Goal: Task Accomplishment & Management: Manage account settings

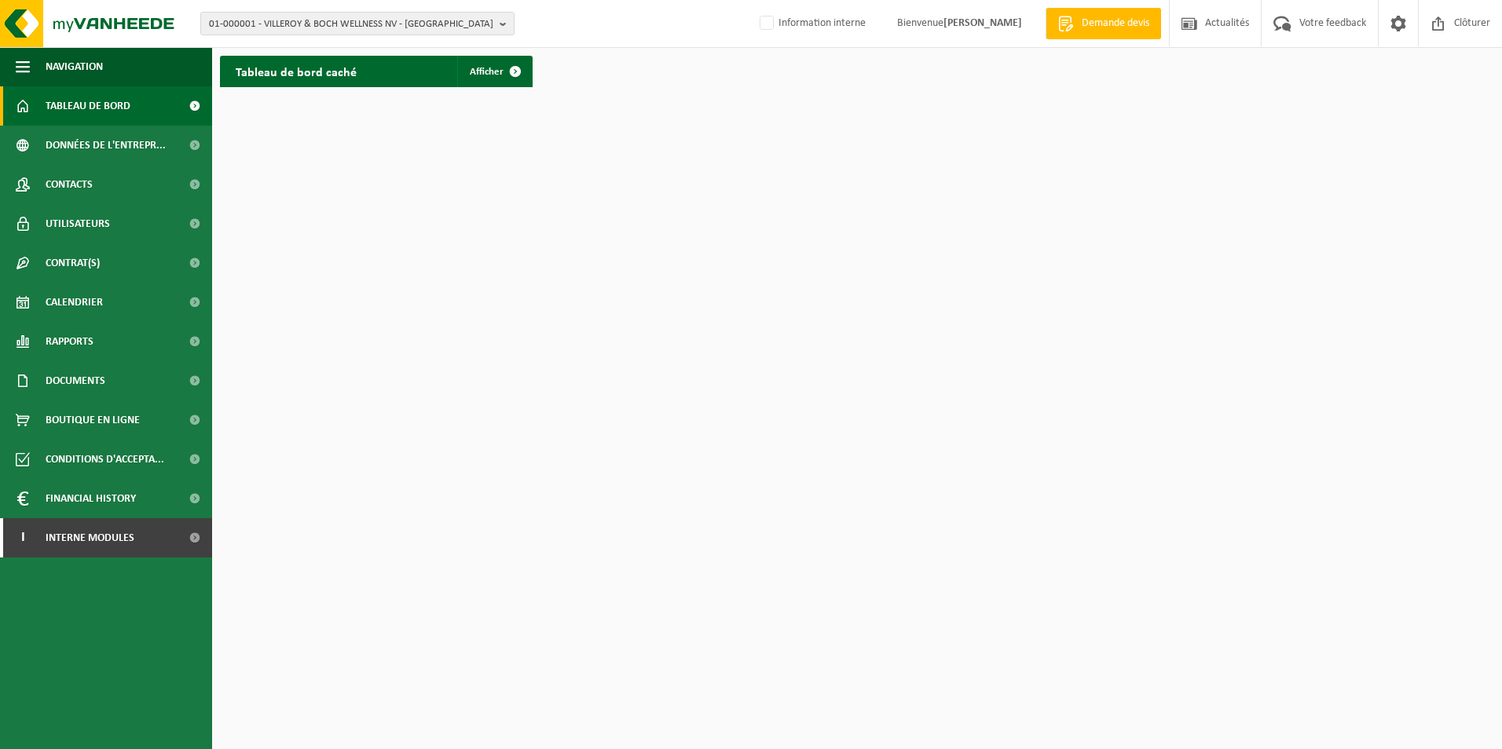
click at [325, 33] on span "01-000001 - VILLEROY & BOCH WELLNESS NV - ROESELARE" at bounding box center [351, 25] width 284 height 24
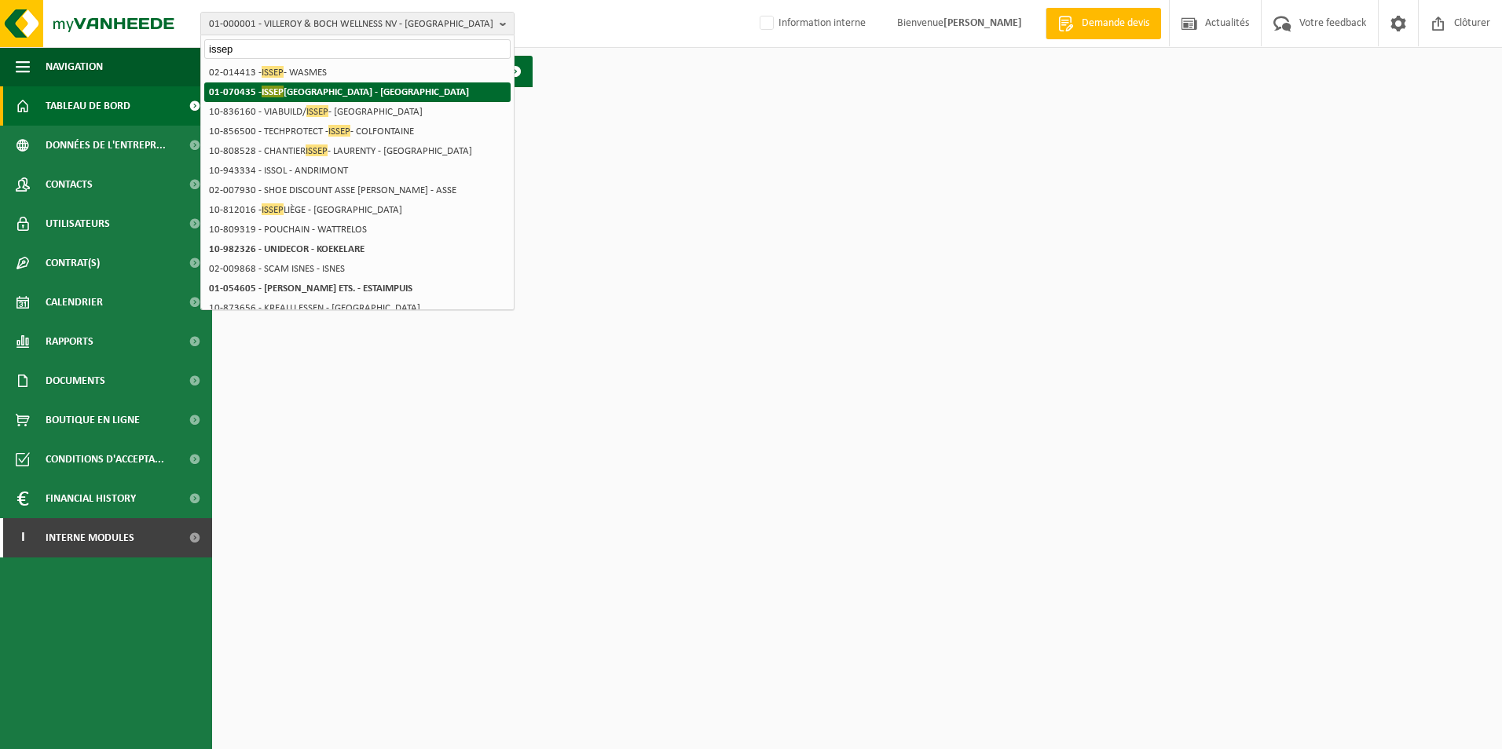
type input "issep"
click at [345, 95] on li "01-070435 - ISSEP LIÈGE - LIÈGE" at bounding box center [357, 92] width 306 height 20
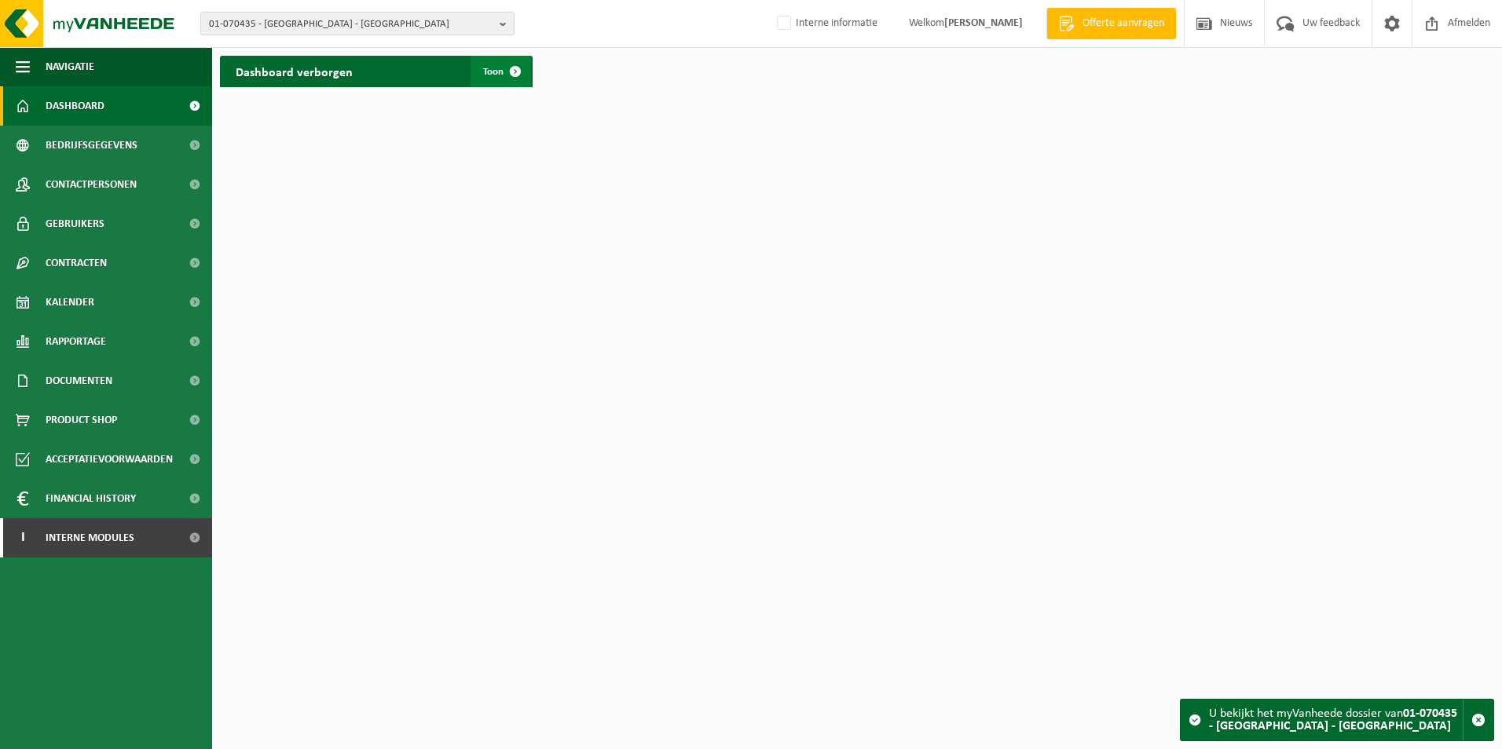
click at [499, 57] on span at bounding box center [514, 71] width 31 height 31
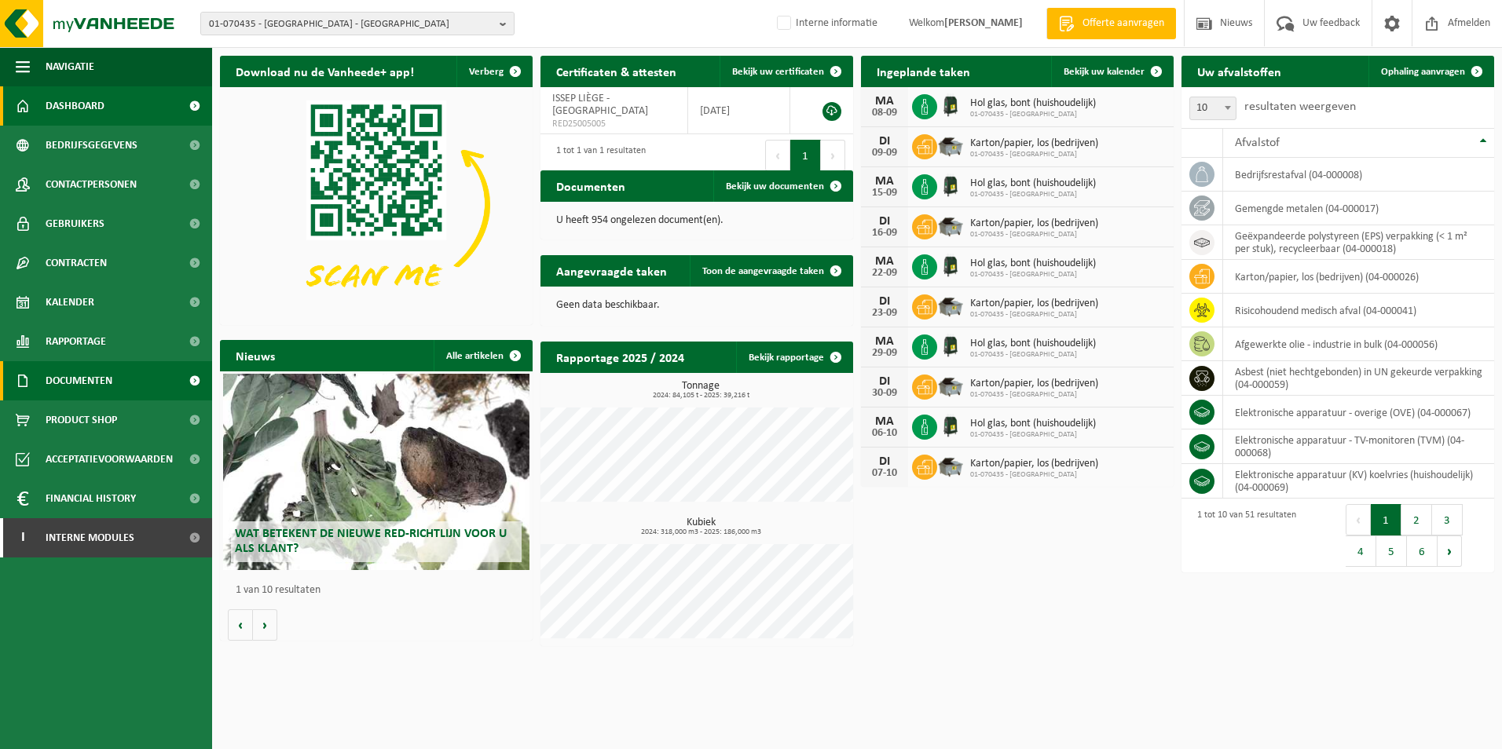
click at [101, 384] on span "Documenten" at bounding box center [79, 380] width 67 height 39
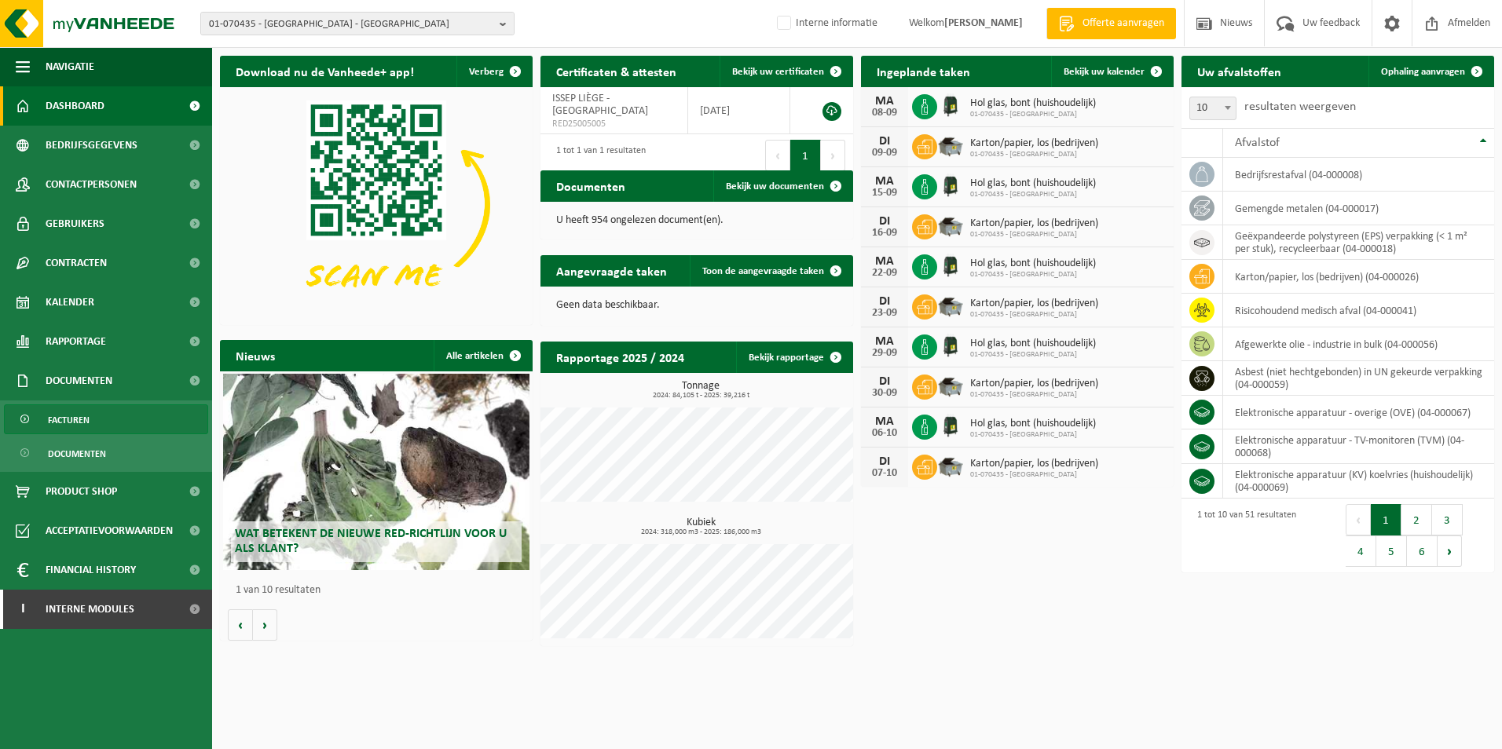
click at [104, 410] on link "Facturen" at bounding box center [106, 419] width 204 height 30
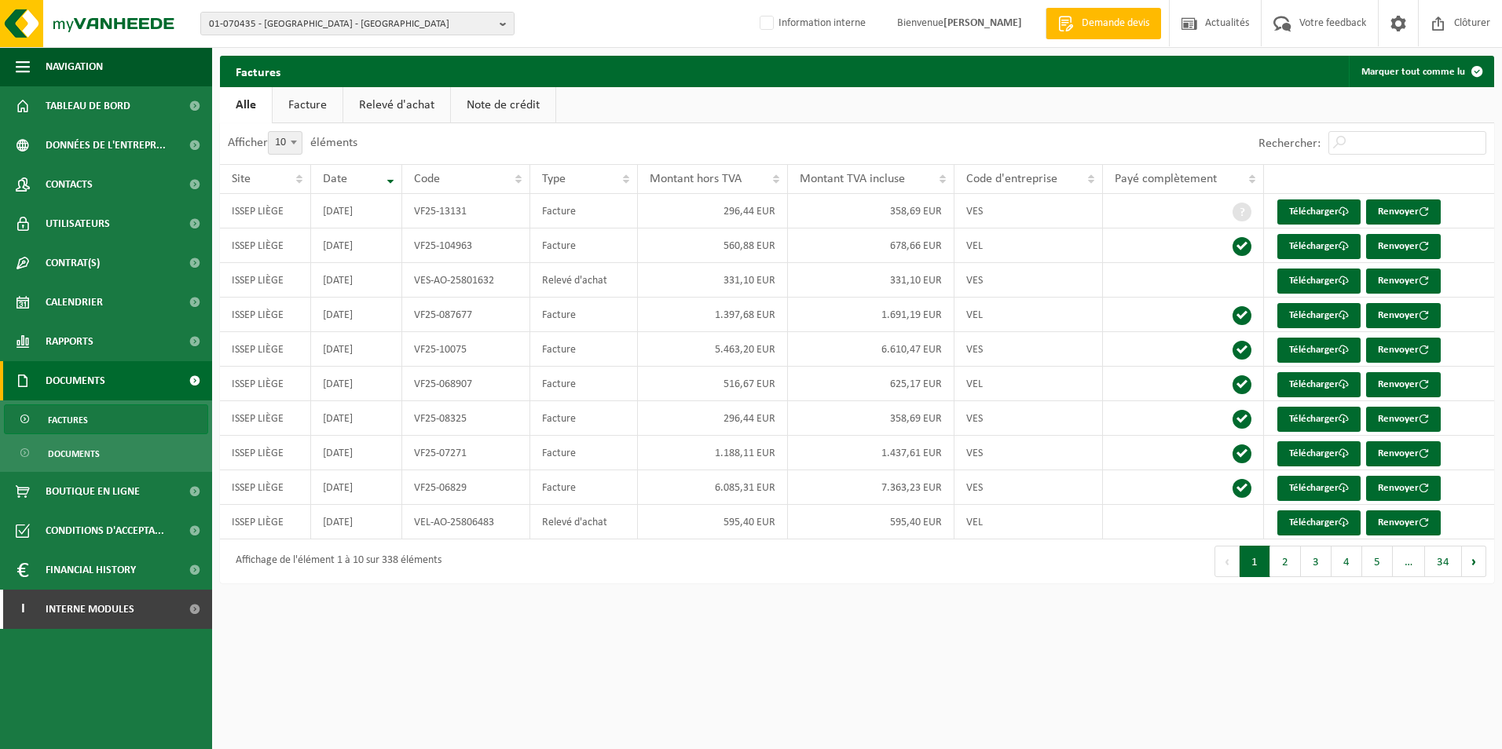
click at [320, 111] on link "Facture" at bounding box center [308, 105] width 70 height 36
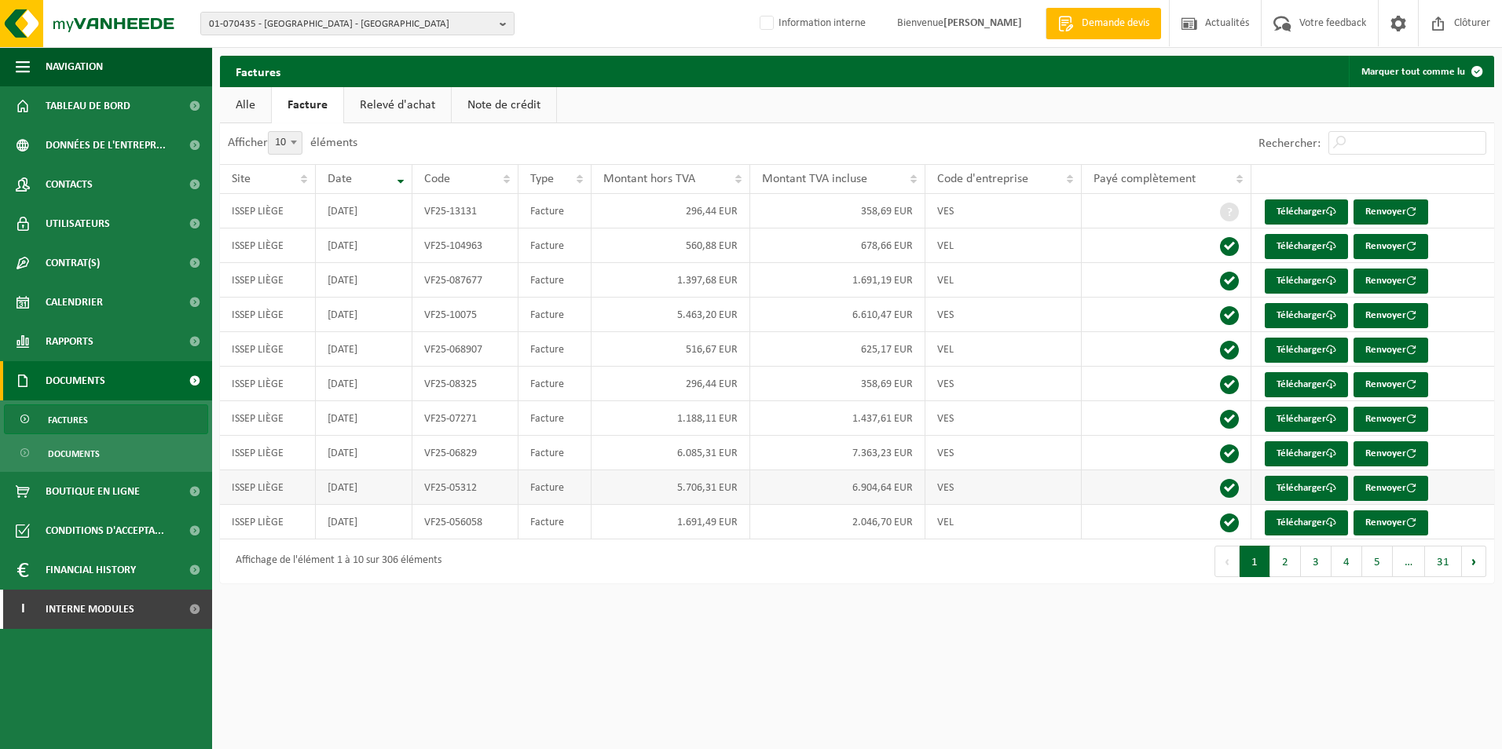
click at [883, 491] on td "6.904,64 EUR" at bounding box center [837, 487] width 175 height 35
click at [884, 445] on td "7.363,23 EUR" at bounding box center [837, 453] width 175 height 35
click at [898, 317] on td "6.610,47 EUR" at bounding box center [837, 315] width 175 height 35
click at [1293, 567] on button "2" at bounding box center [1285, 561] width 31 height 31
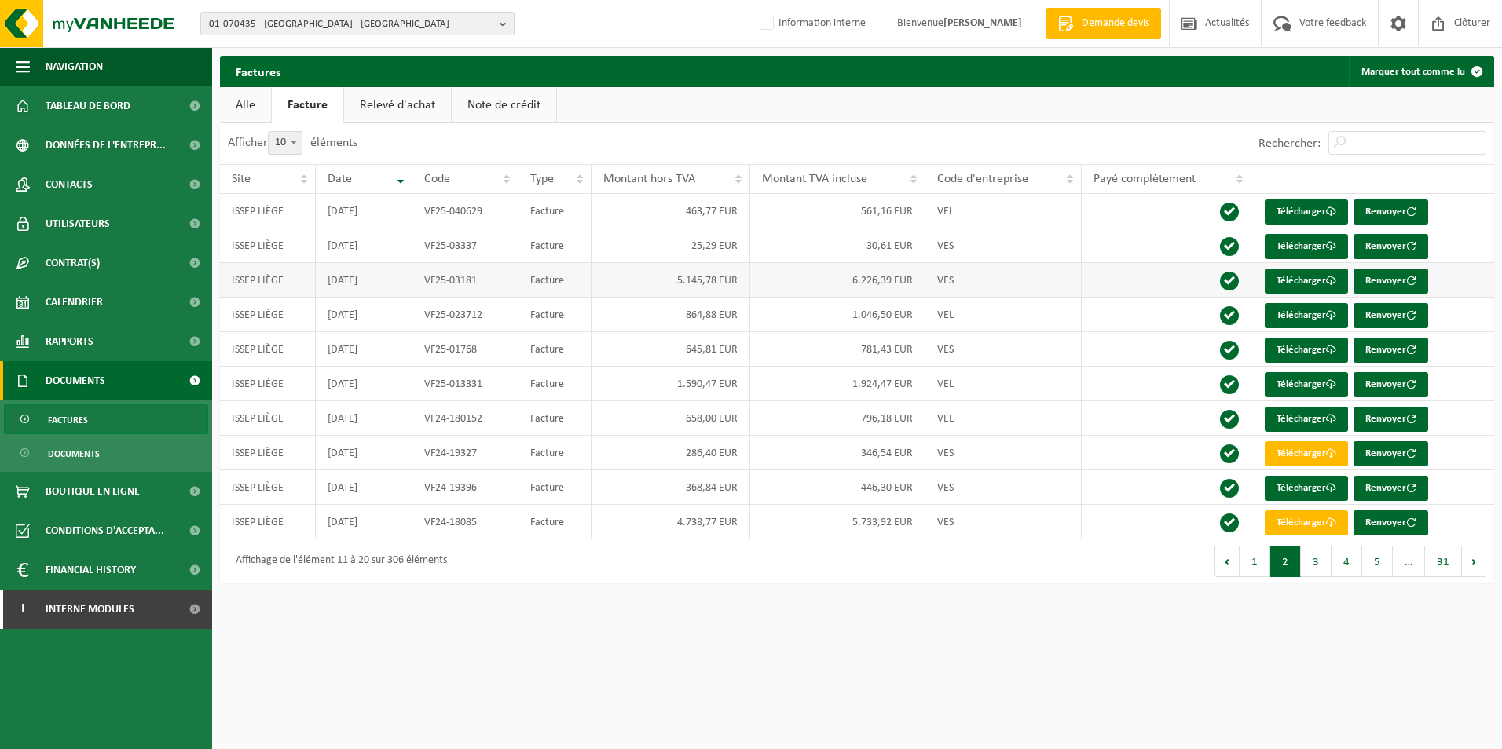
click at [886, 281] on td "6.226,39 EUR" at bounding box center [837, 280] width 175 height 35
click at [1259, 566] on button "1" at bounding box center [1254, 561] width 31 height 31
